Goal: Navigation & Orientation: Find specific page/section

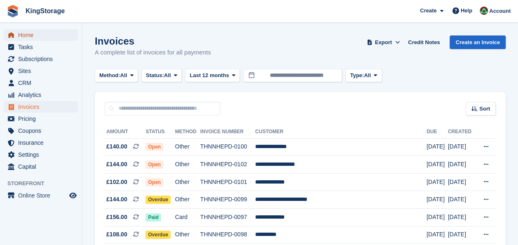
click at [32, 36] on span "Home" at bounding box center [42, 35] width 49 height 12
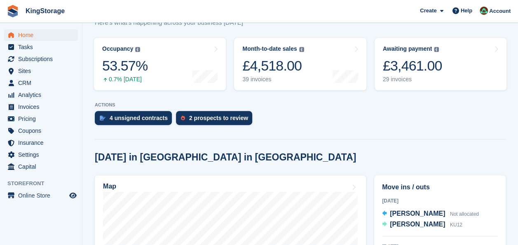
scroll to position [132, 0]
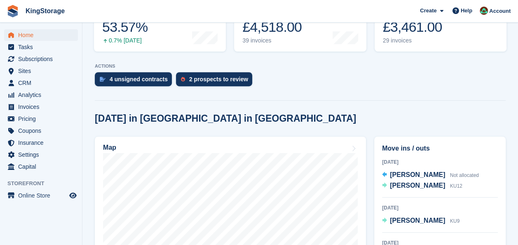
drag, startPoint x: 524, startPoint y: 96, endPoint x: 341, endPoint y: 106, distance: 183.8
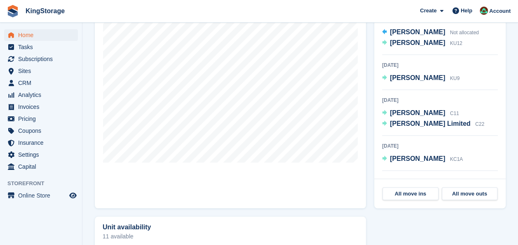
scroll to position [0, 0]
drag, startPoint x: 523, startPoint y: 94, endPoint x: 365, endPoint y: 135, distance: 162.8
click at [365, 135] on link "Map" at bounding box center [230, 101] width 271 height 214
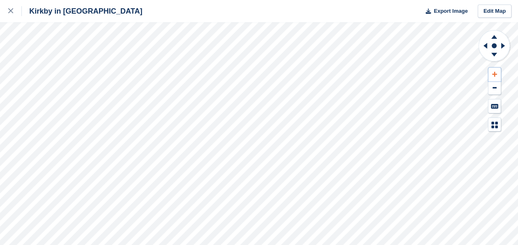
click at [496, 72] on icon at bounding box center [494, 74] width 5 height 6
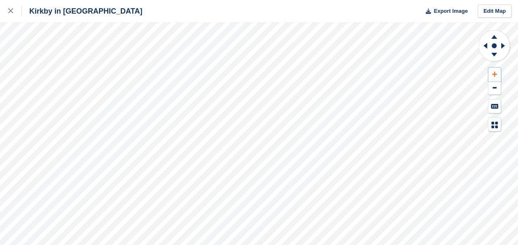
click at [496, 72] on icon at bounding box center [494, 74] width 5 height 6
click at [15, 14] on div at bounding box center [15, 11] width 14 height 10
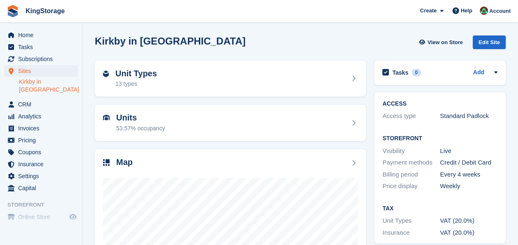
drag, startPoint x: 522, startPoint y: 32, endPoint x: 513, endPoint y: 25, distance: 11.4
click at [513, 25] on section "Kirkby in Ashfield View on Store Edit Site Unit Types 13 types Units 53.57% occ…" at bounding box center [300, 176] width 436 height 352
